Goal: Task Accomplishment & Management: Manage account settings

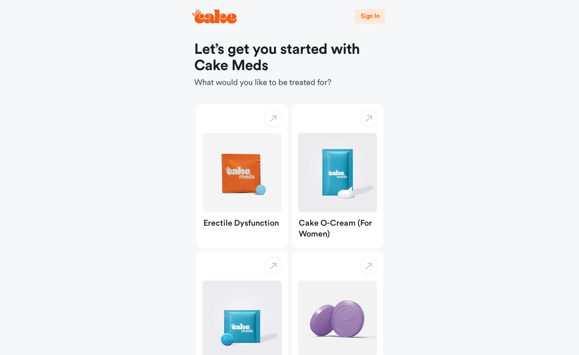
click at [367, 14] on span "Sign In" at bounding box center [369, 16] width 19 height 6
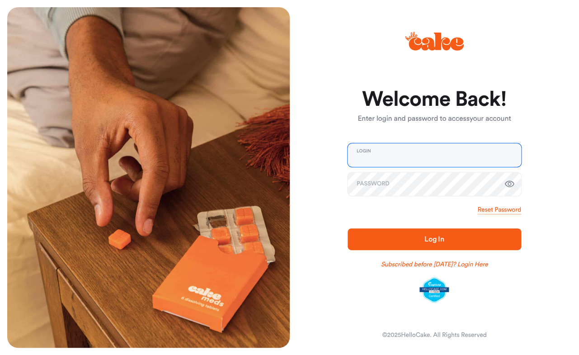
click at [395, 152] on input "email" at bounding box center [435, 155] width 174 height 24
type input "**********"
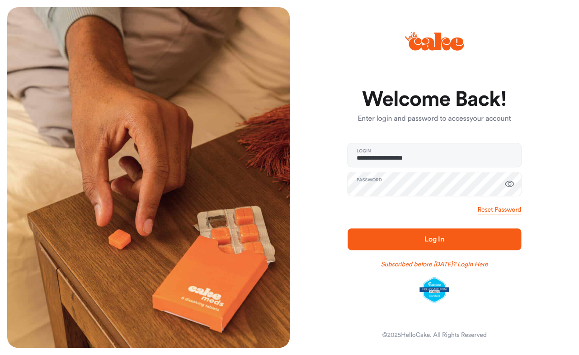
click at [508, 181] on icon "button" at bounding box center [508, 184] width 9 height 6
click at [434, 233] on button "Log In" at bounding box center [435, 239] width 174 height 22
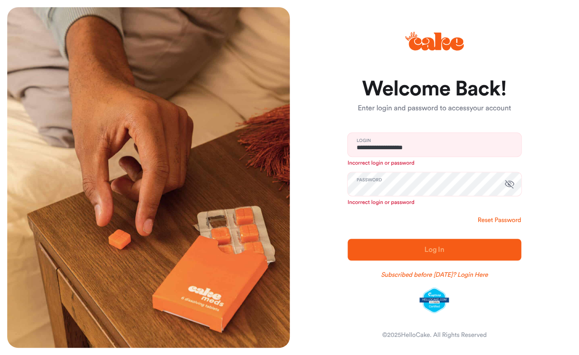
click at [508, 222] on link "Reset Password" at bounding box center [498, 220] width 43 height 9
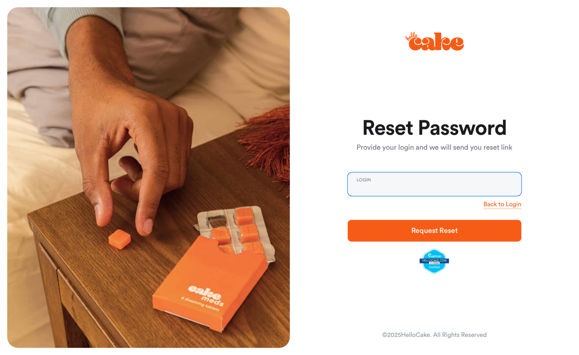
click at [448, 179] on input "email" at bounding box center [435, 184] width 174 height 24
type input "**********"
click at [443, 229] on span "Request Reset" at bounding box center [434, 230] width 47 height 7
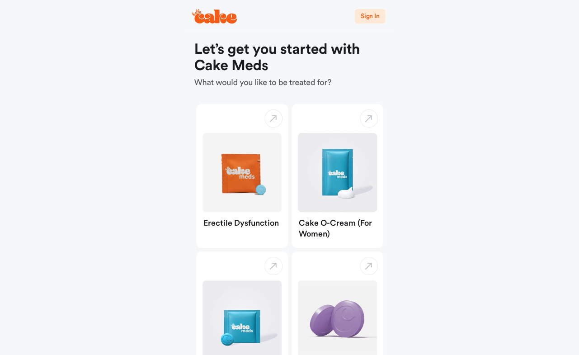
click at [368, 17] on span "Sign In" at bounding box center [369, 16] width 19 height 6
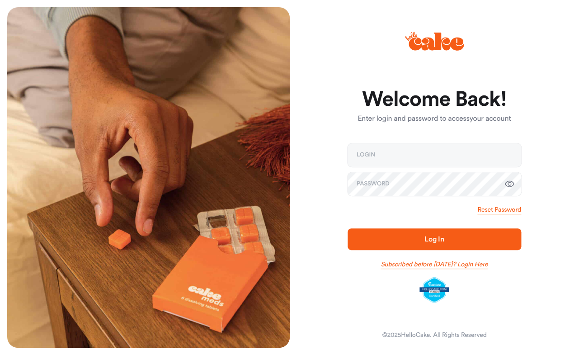
click at [468, 267] on link "Subscribed before [DATE]? Login Here" at bounding box center [434, 264] width 107 height 9
